Goal: Browse casually: Explore the website without a specific task or goal

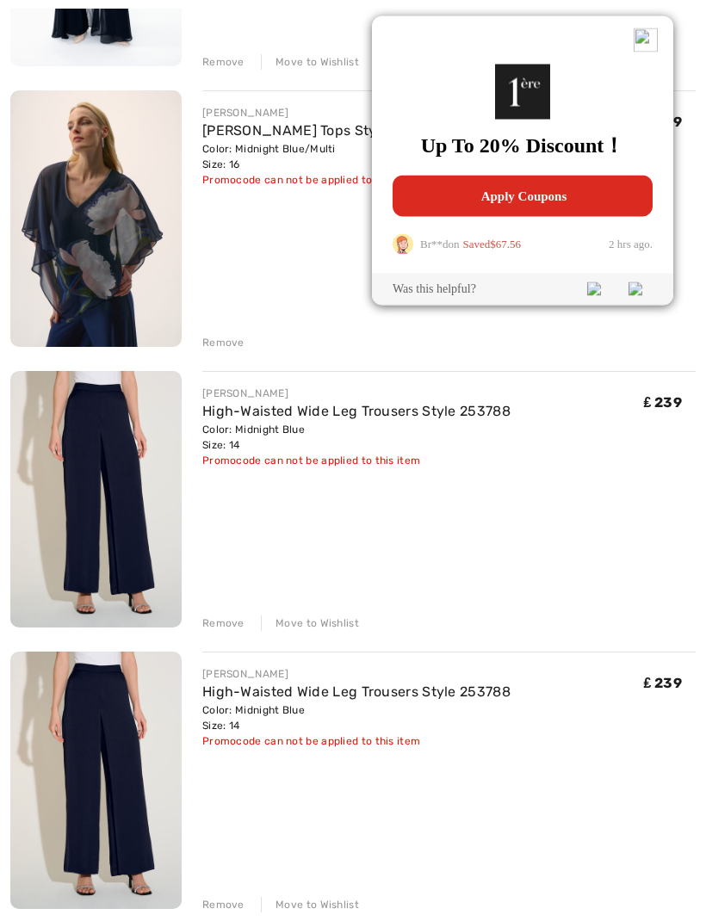
scroll to position [446, 0]
click at [654, 49] on img at bounding box center [645, 40] width 24 height 24
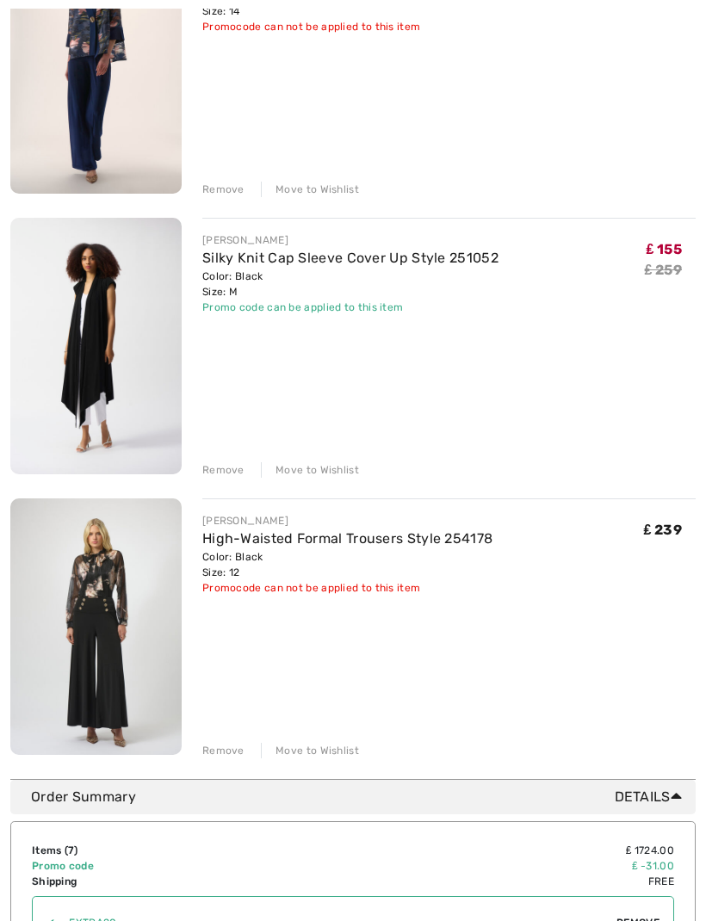
scroll to position [1447, 0]
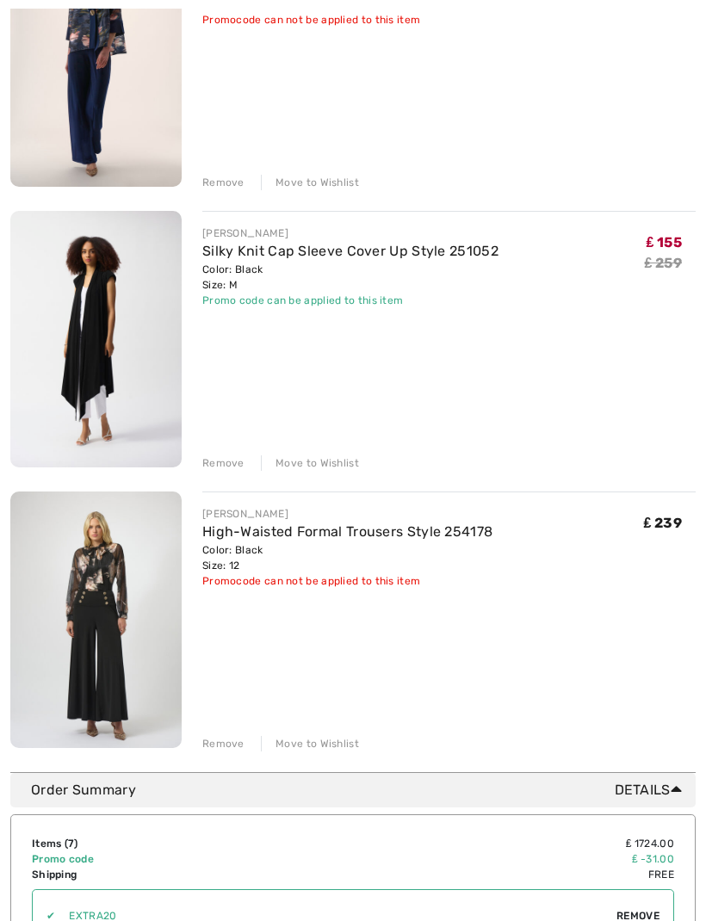
click at [131, 671] on img at bounding box center [95, 620] width 171 height 256
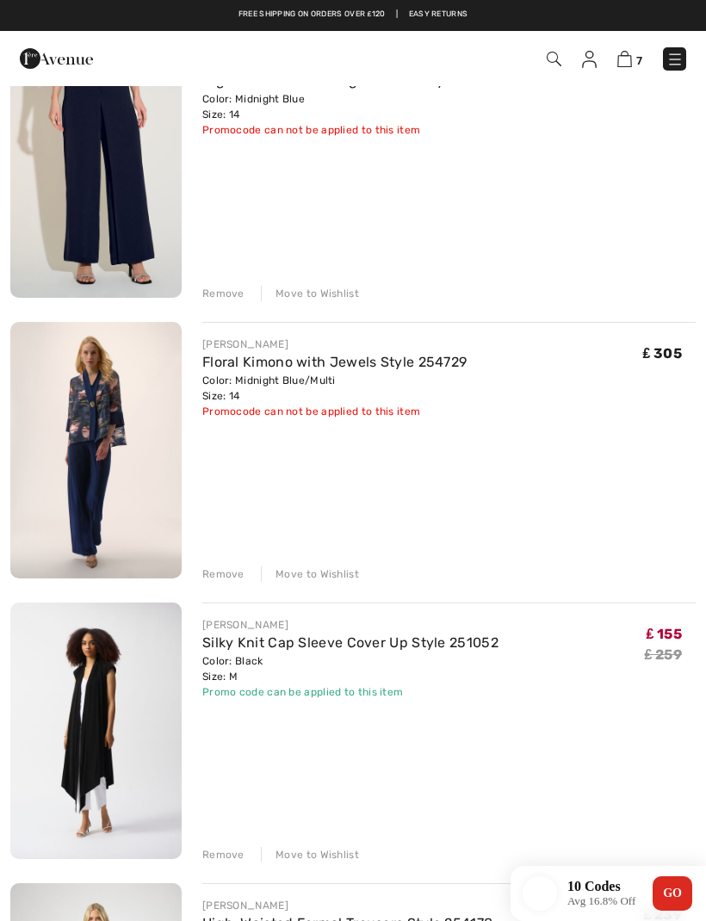
scroll to position [1056, 0]
click at [109, 467] on img at bounding box center [95, 451] width 171 height 256
click at [124, 491] on img at bounding box center [95, 451] width 171 height 256
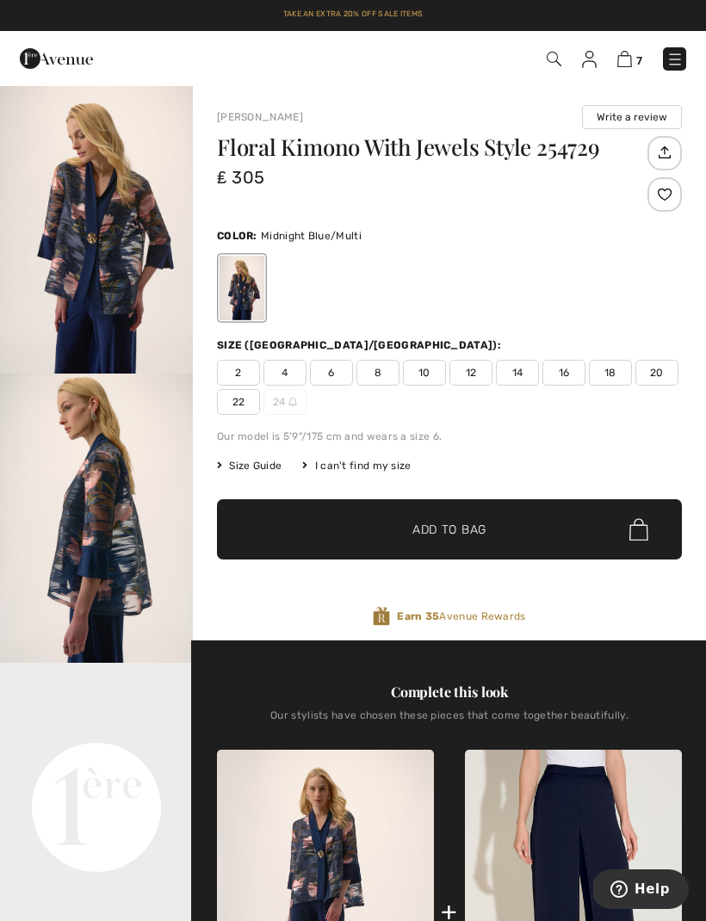
click at [112, 759] on video "Your browser does not support the video tag." at bounding box center [96, 711] width 193 height 96
click at [85, 759] on video "Your browser does not support the video tag." at bounding box center [96, 711] width 193 height 96
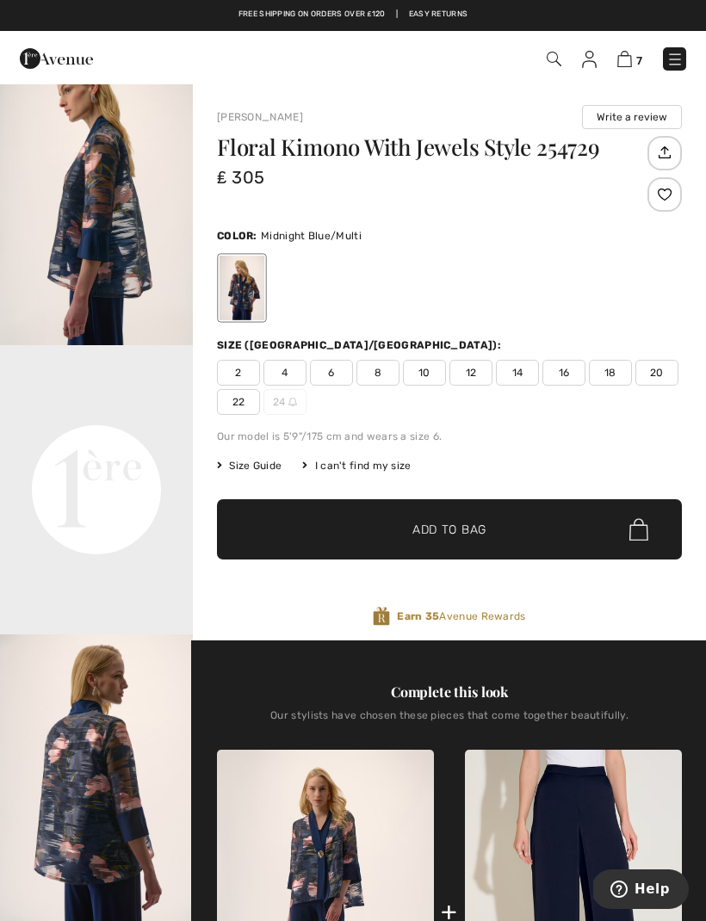
scroll to position [377, 0]
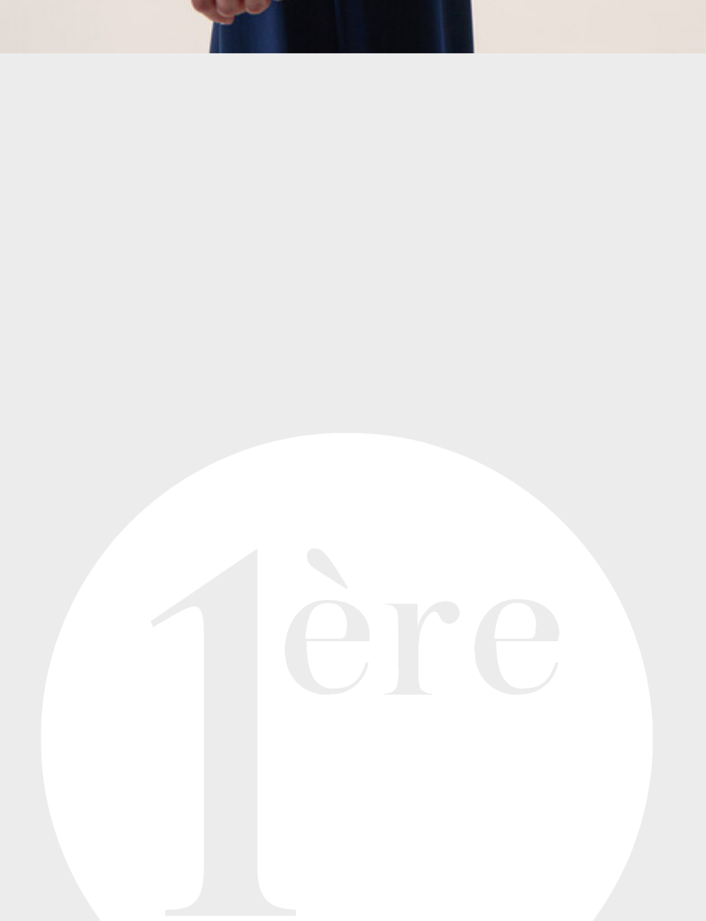
click at [15, 344] on video "Your browser does not support the video tag." at bounding box center [96, 392] width 193 height 96
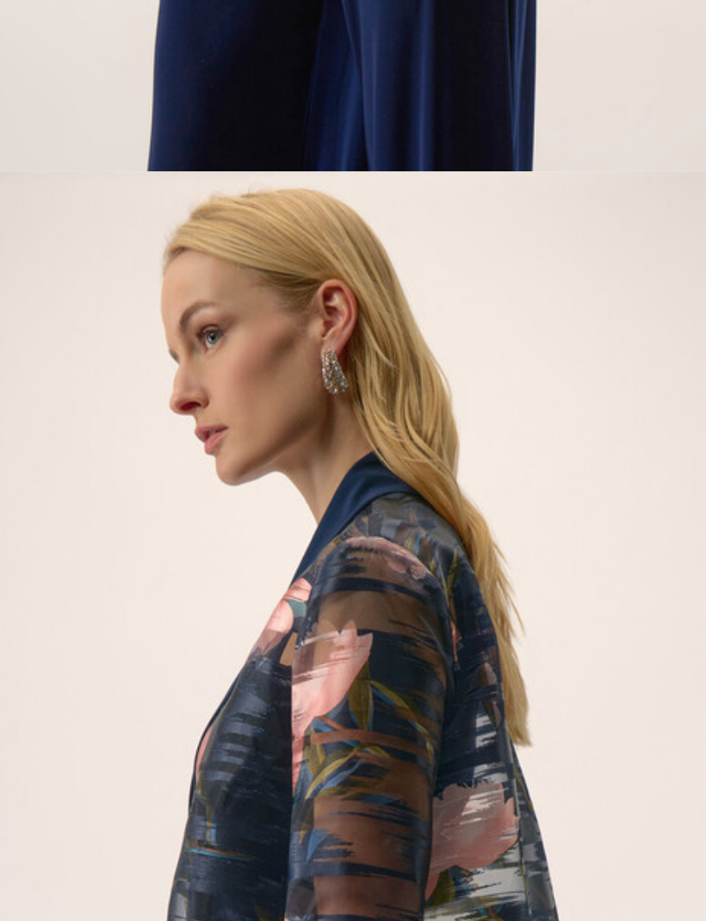
scroll to position [0, 0]
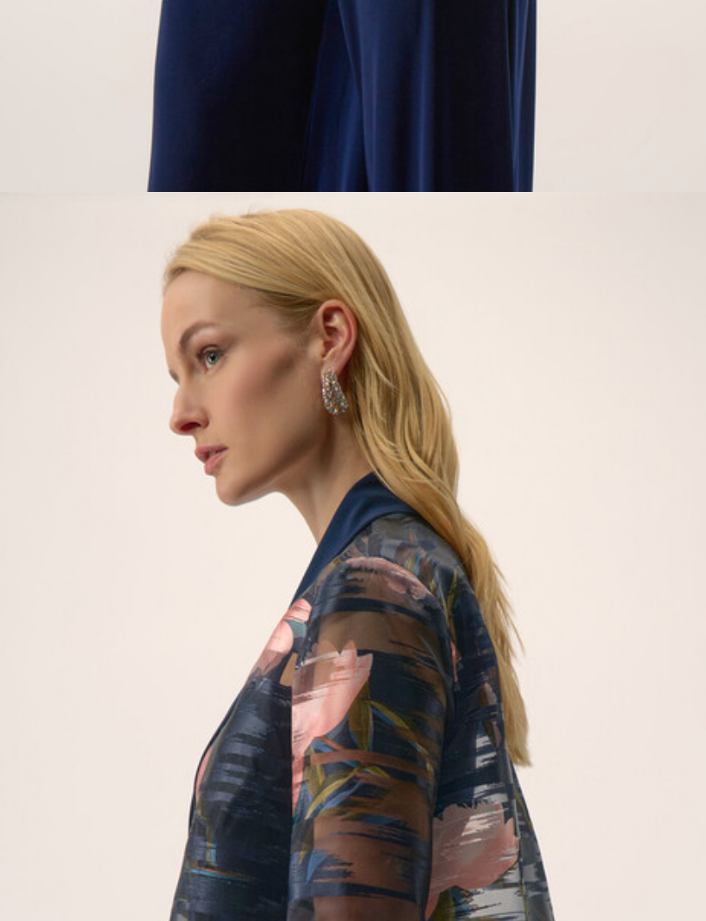
click at [15, 84] on img "1 / 5" at bounding box center [96, 228] width 193 height 289
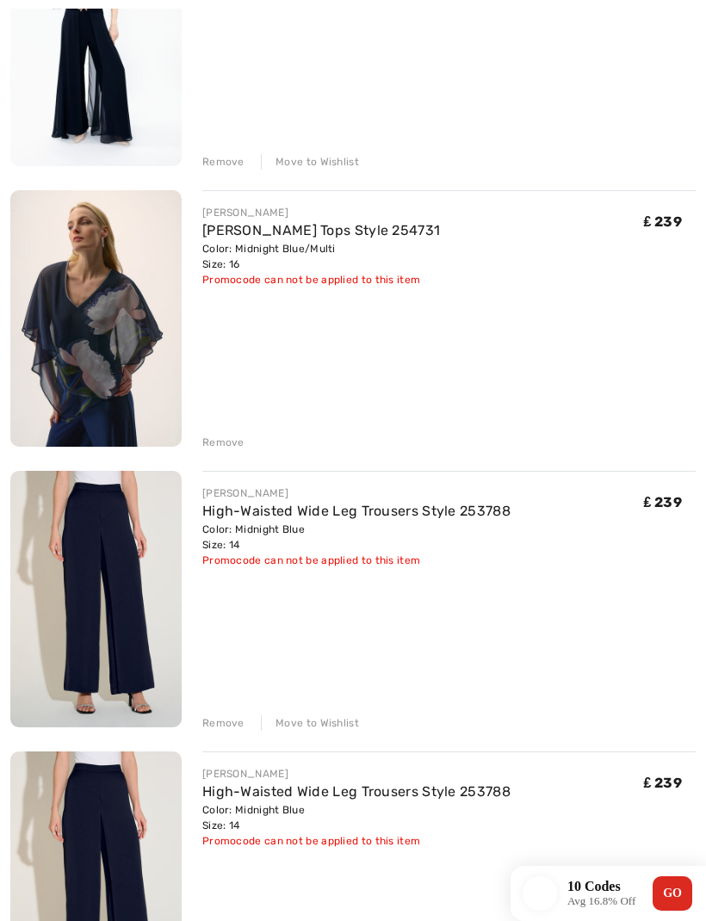
scroll to position [351, 0]
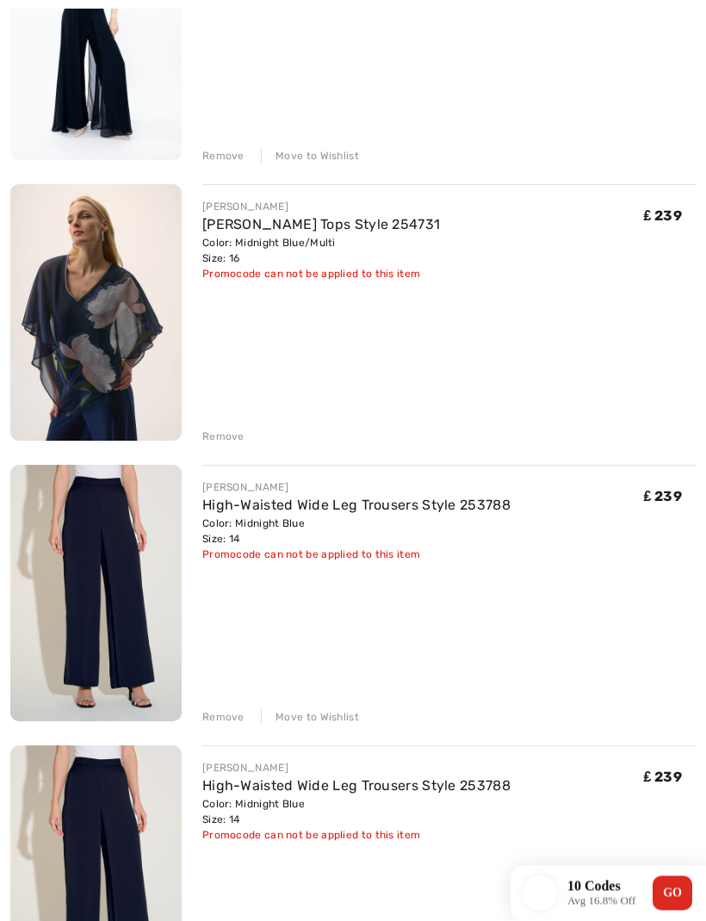
click at [104, 634] on img at bounding box center [95, 593] width 171 height 257
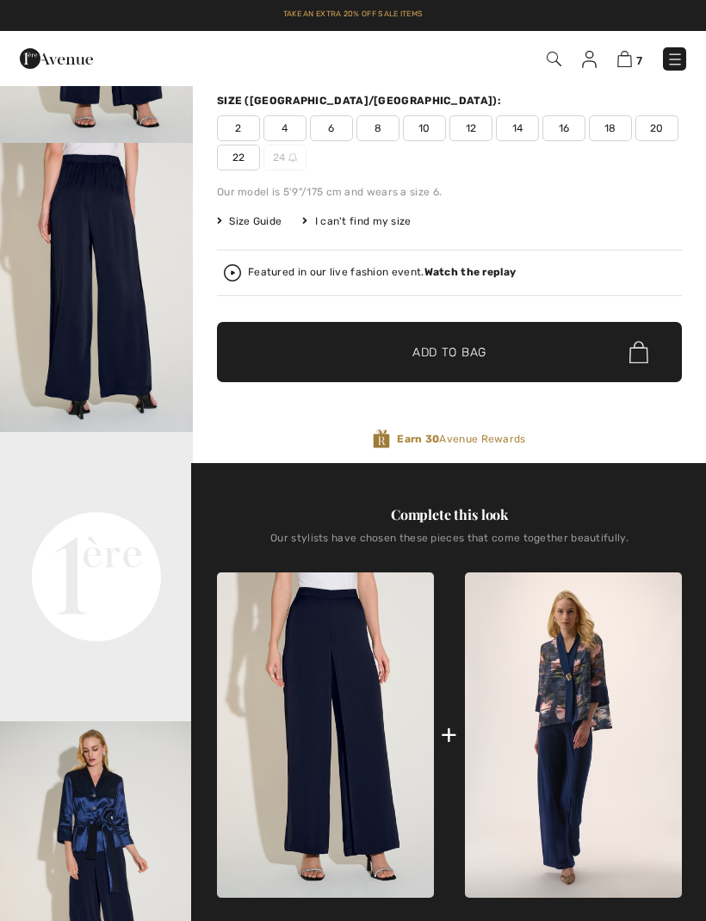
scroll to position [230, 0]
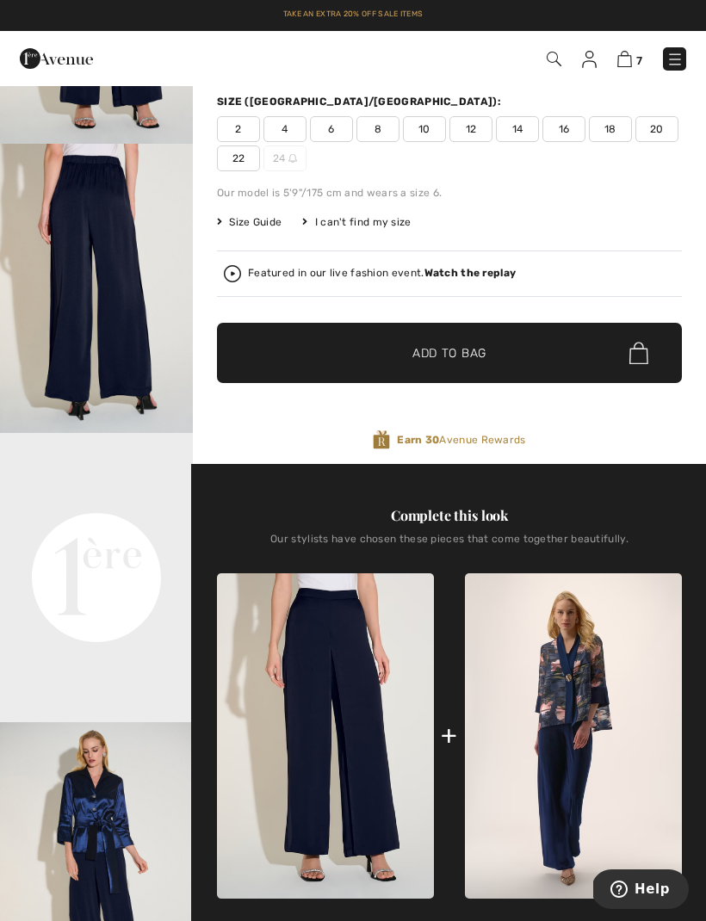
click at [145, 529] on video "Your browser does not support the video tag." at bounding box center [96, 481] width 193 height 96
click at [107, 529] on video "Your browser does not support the video tag." at bounding box center [96, 481] width 193 height 96
click at [74, 529] on video "Your browser does not support the video tag." at bounding box center [96, 481] width 193 height 96
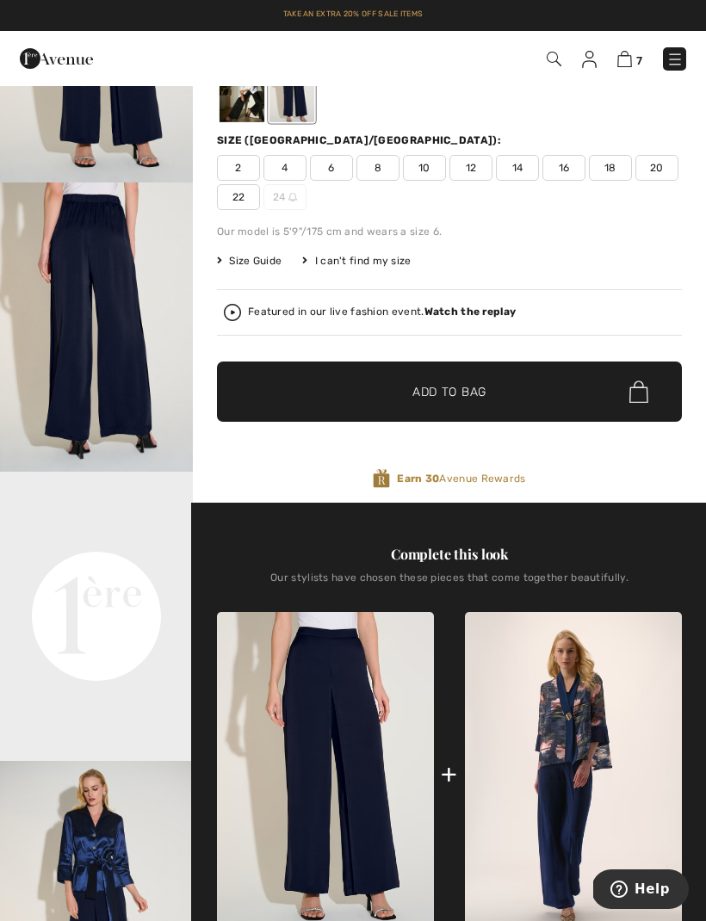
scroll to position [0, 0]
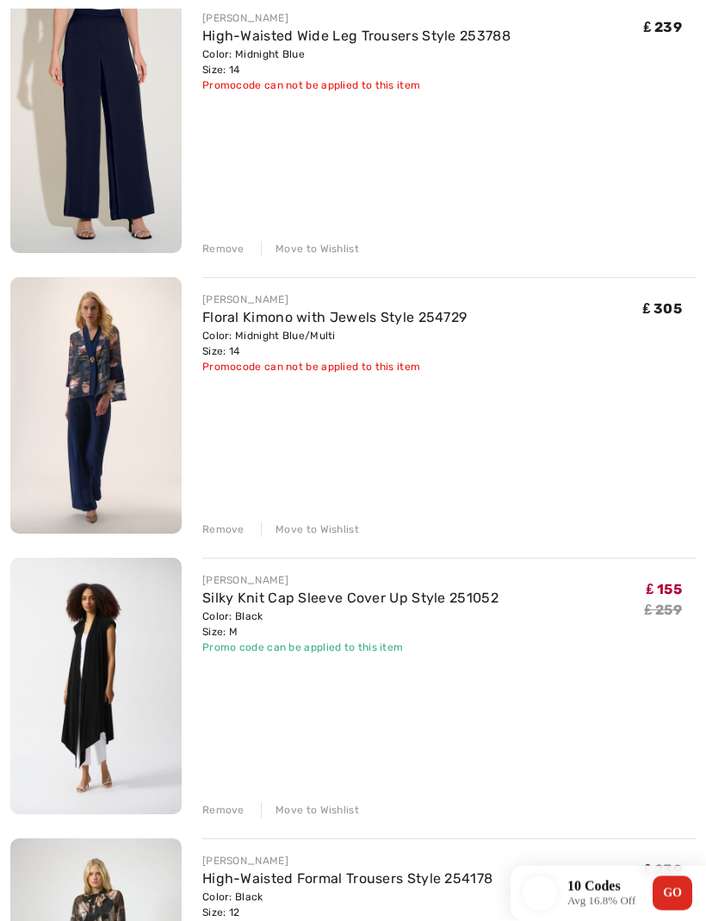
scroll to position [1184, 0]
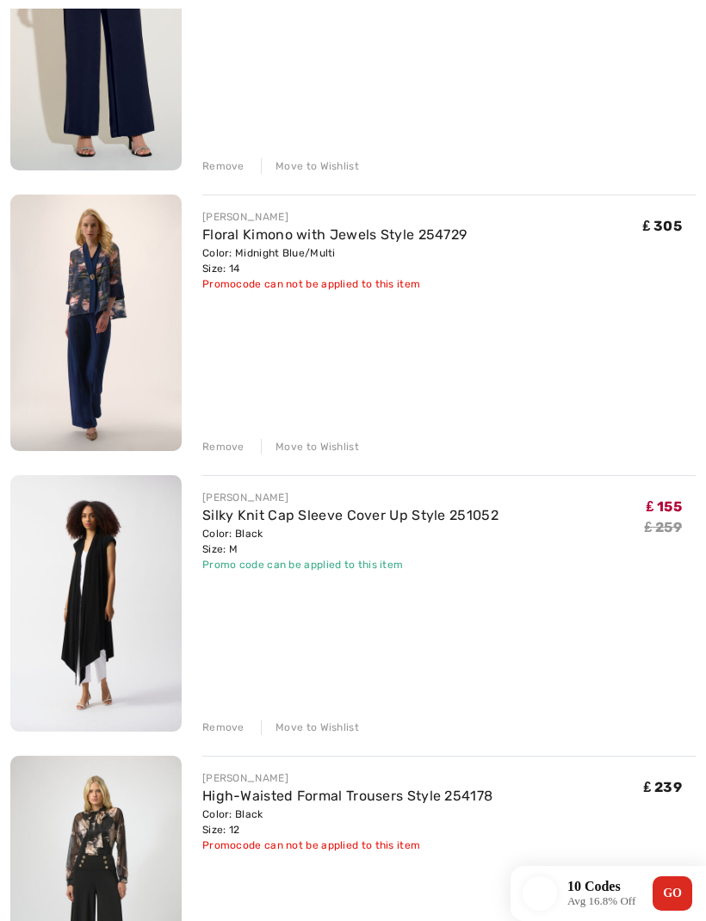
click at [145, 317] on img at bounding box center [95, 322] width 171 height 256
